Goal: Information Seeking & Learning: Learn about a topic

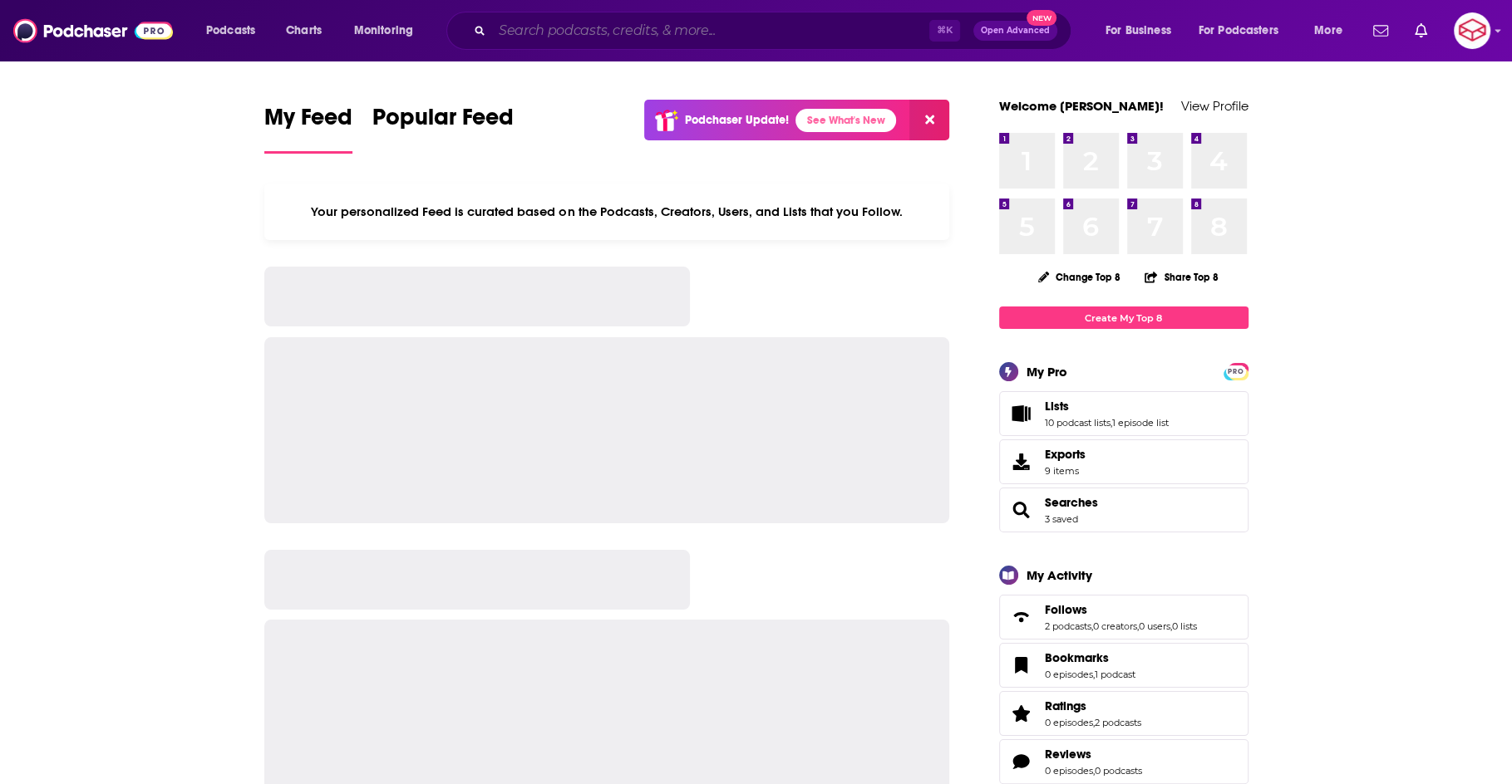
click at [546, 38] on input "Search podcasts, credits, & more..." at bounding box center [710, 30] width 437 height 26
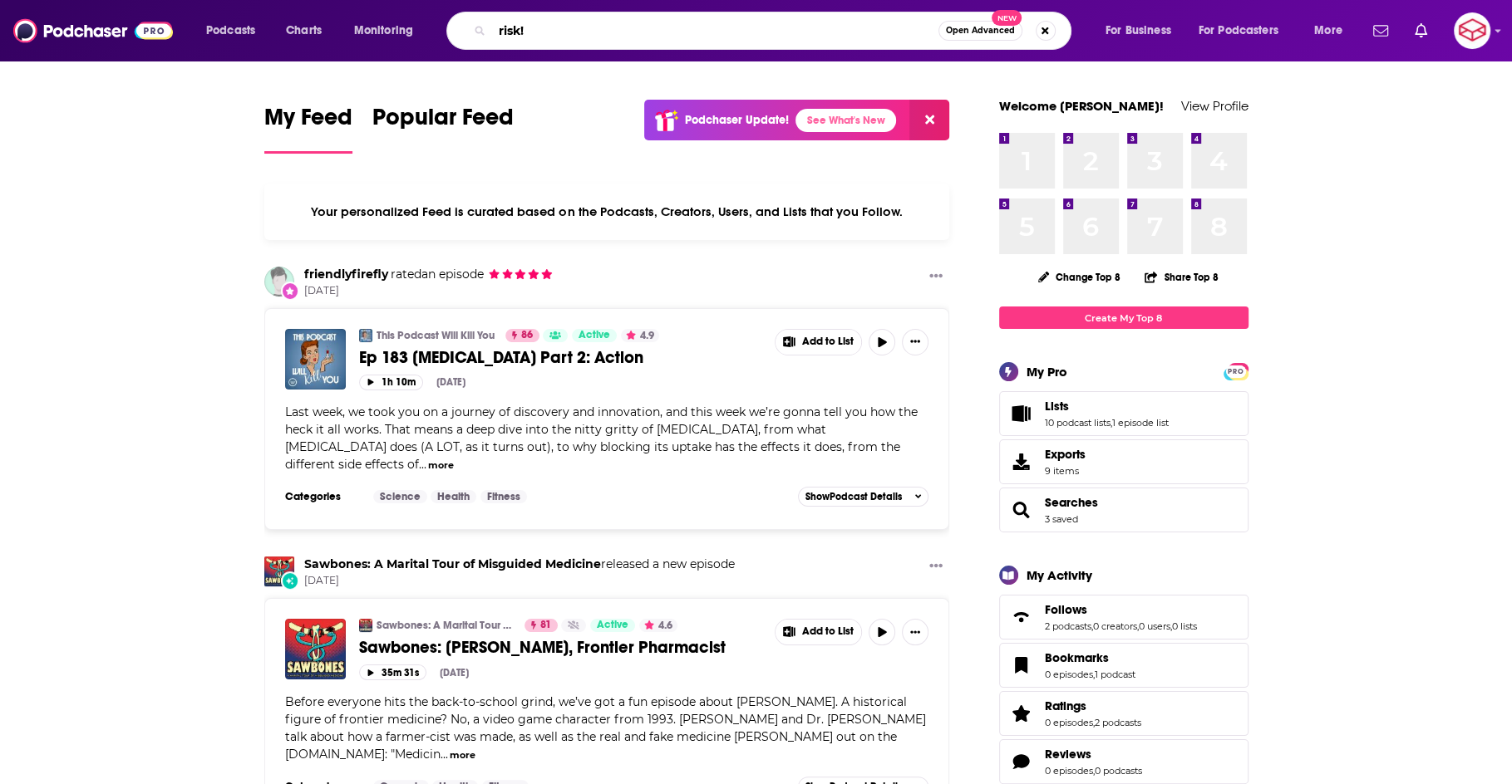
type input "risk!"
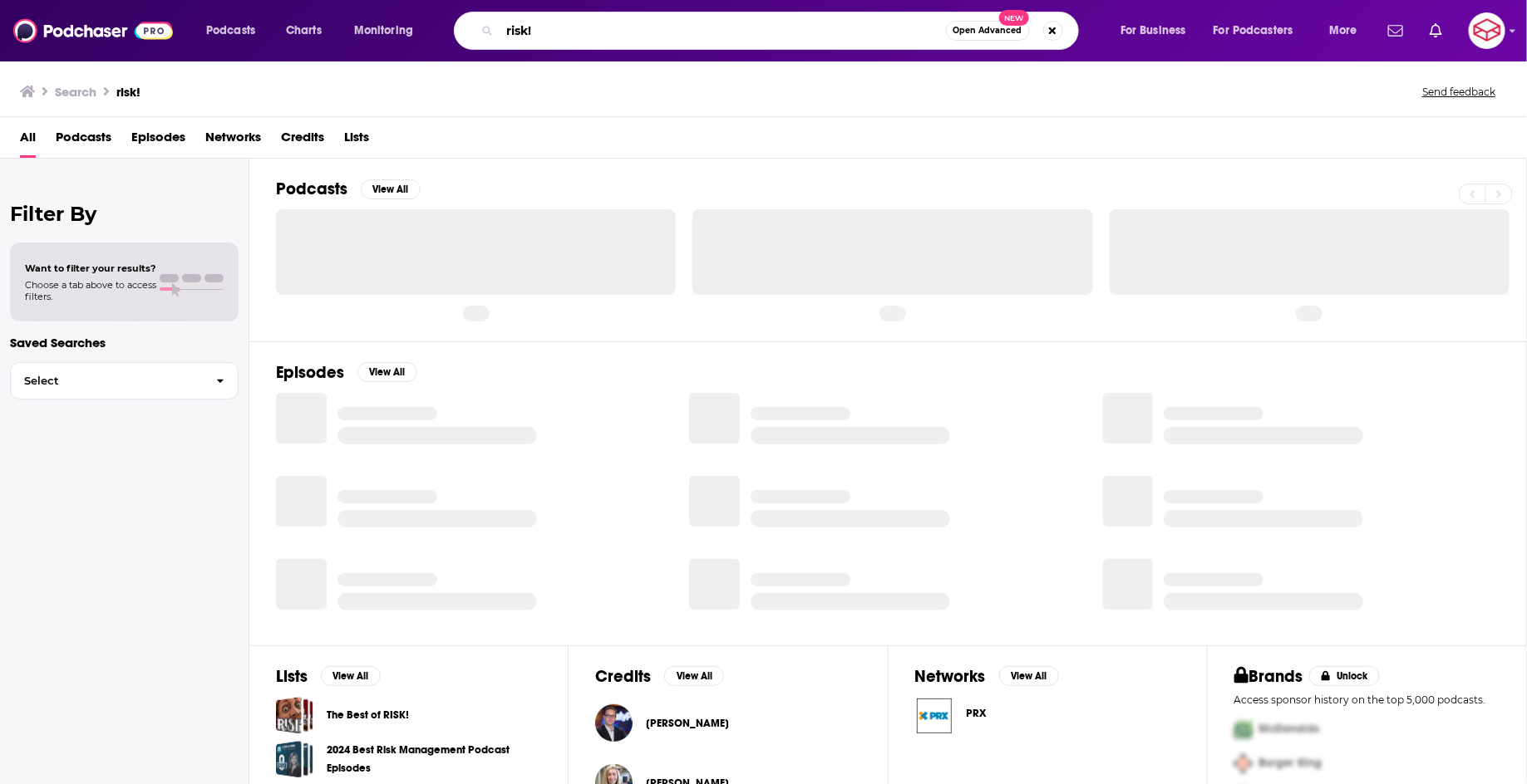
click at [577, 30] on input "risk!" at bounding box center [722, 30] width 446 height 26
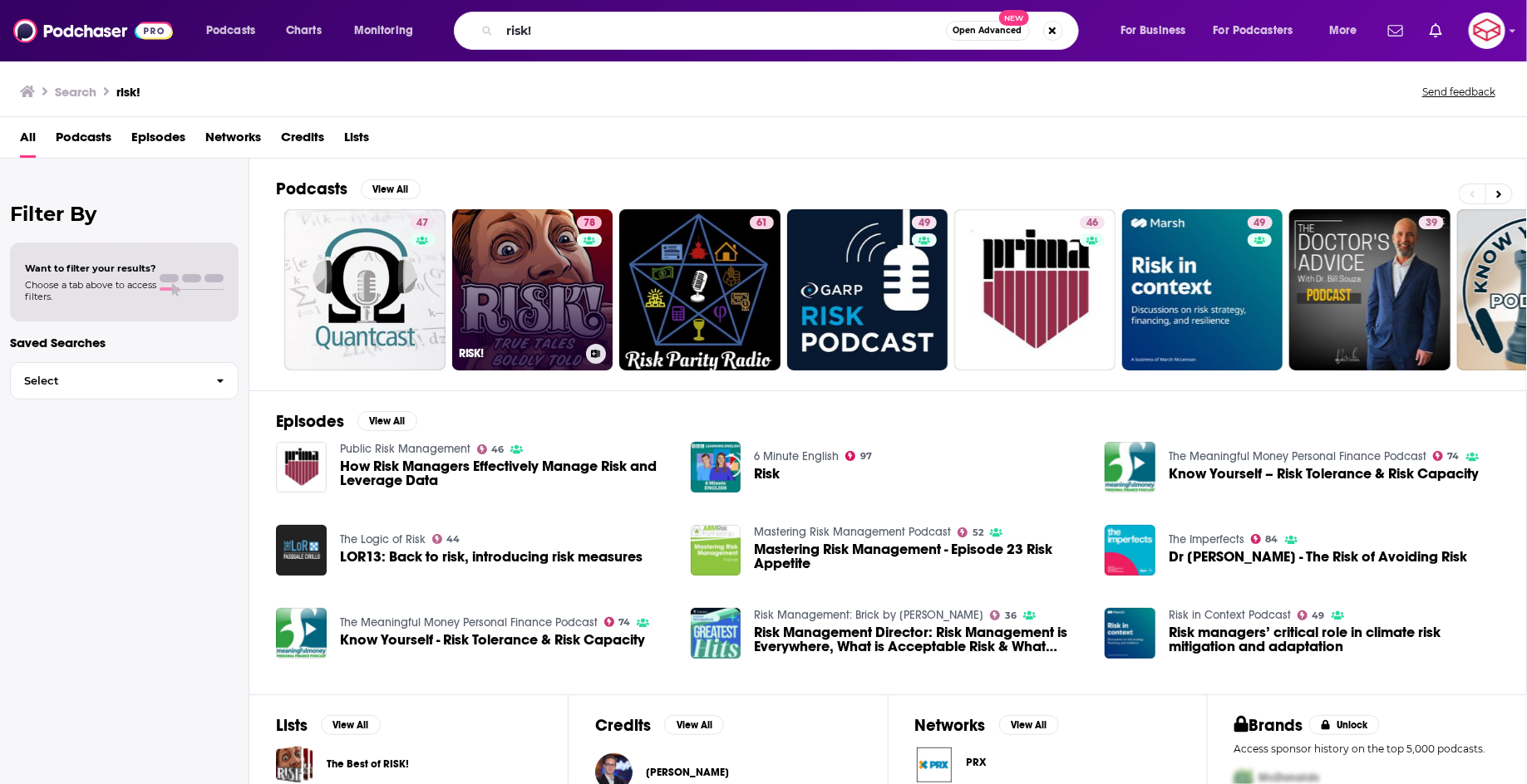
click at [541, 269] on link "78 RISK!" at bounding box center [532, 290] width 161 height 161
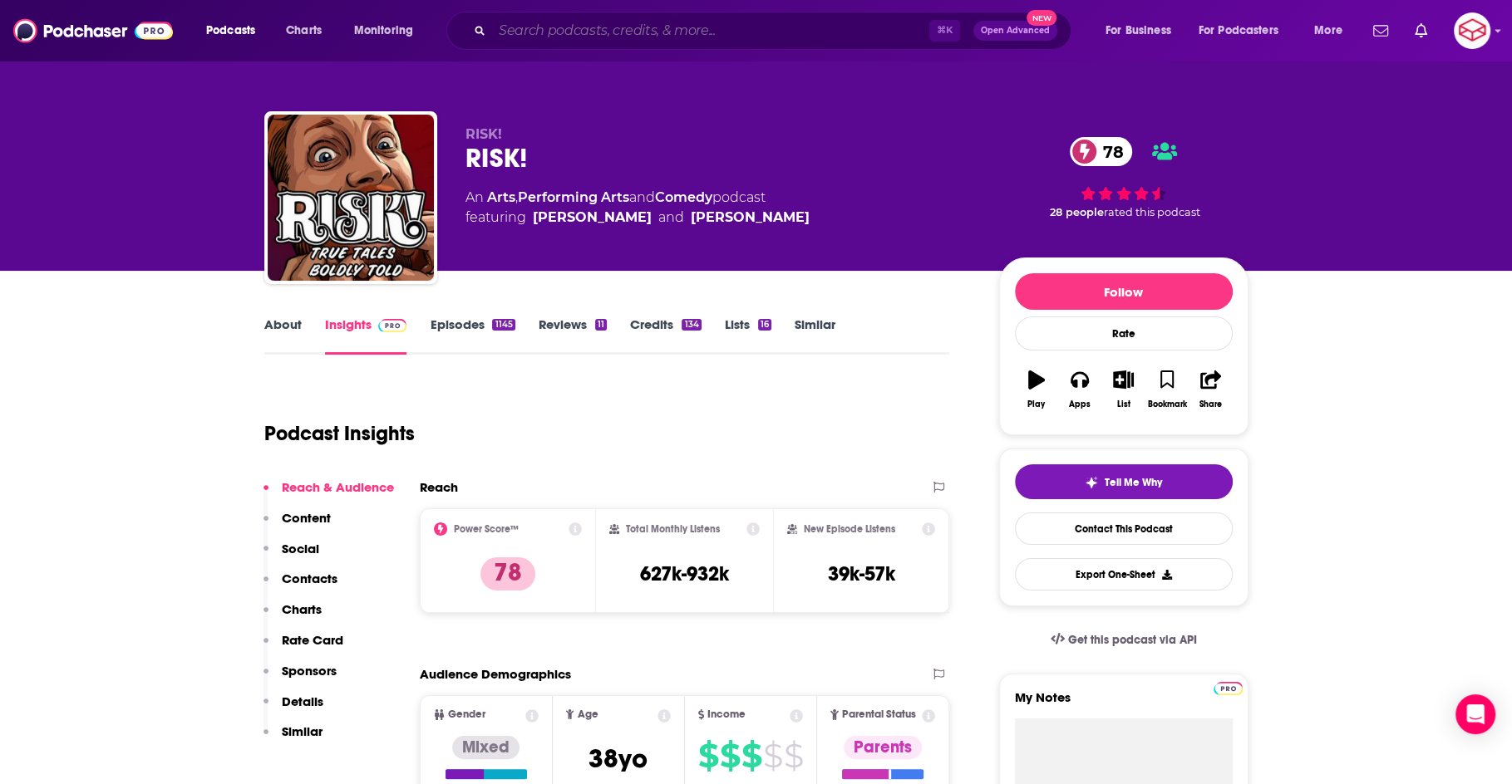
click at [736, 32] on input "Search podcasts, credits, & more..." at bounding box center [710, 30] width 437 height 26
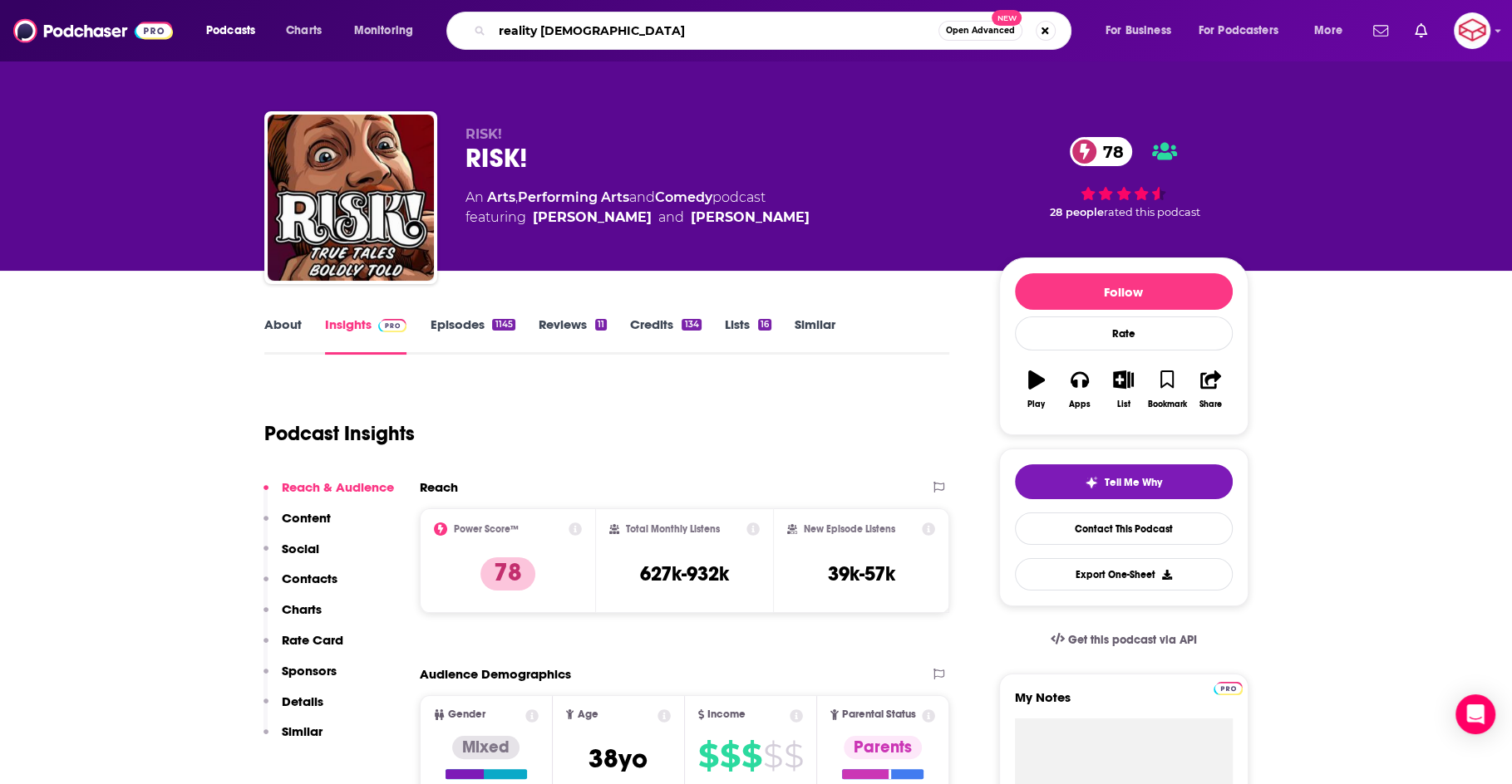
type input "reality gays"
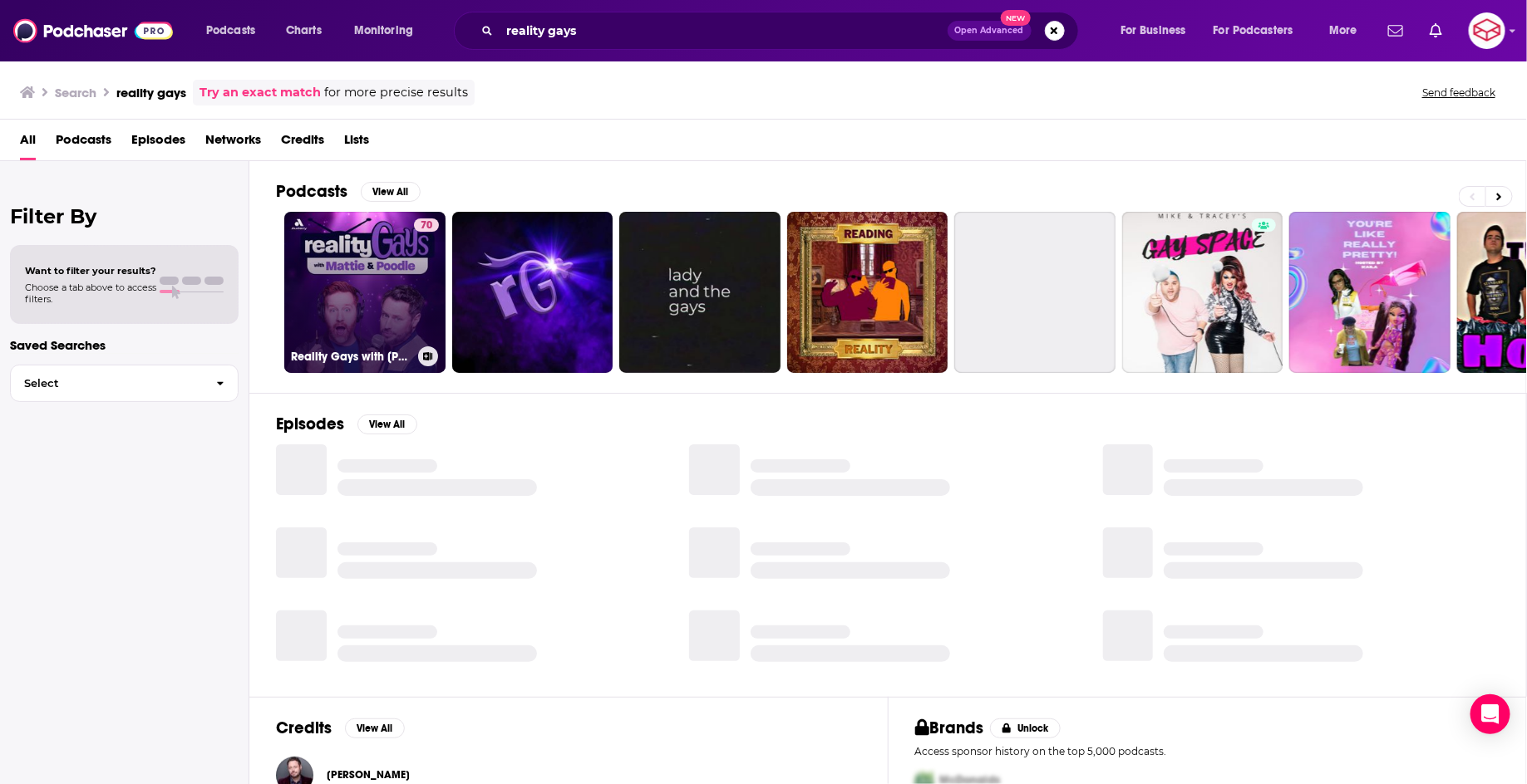
click at [394, 253] on link "70 Reality Gays with [PERSON_NAME] and [PERSON_NAME]" at bounding box center [364, 292] width 161 height 161
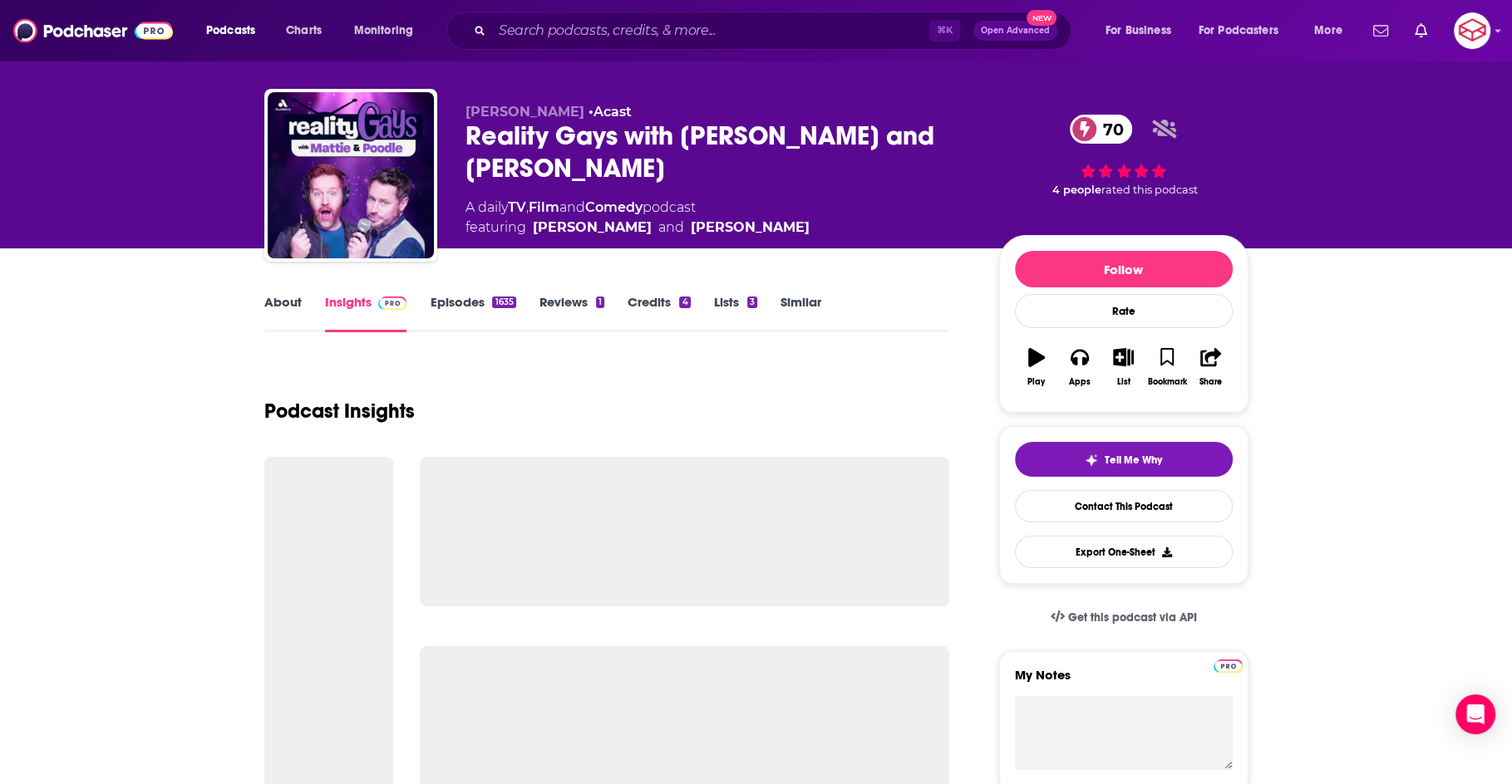
scroll to position [24, 0]
